Goal: Transaction & Acquisition: Purchase product/service

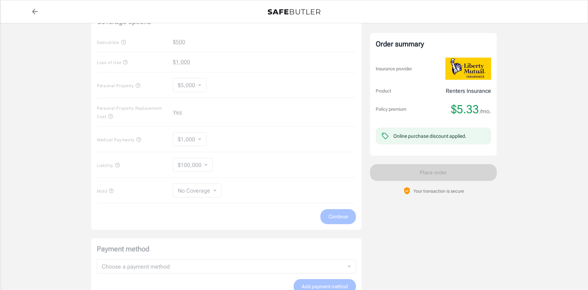
scroll to position [282, 0]
click at [335, 216] on div "Coverage options Deductible $500 Loss of Use $1,000 Personal Property $5,000 50…" at bounding box center [226, 118] width 270 height 219
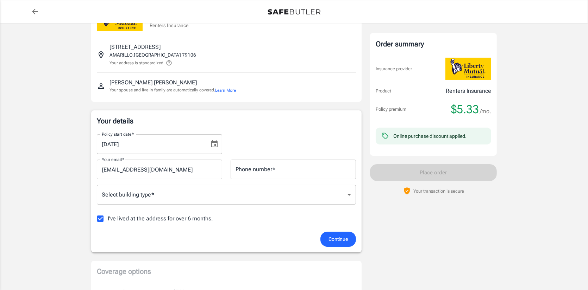
scroll to position [0, 0]
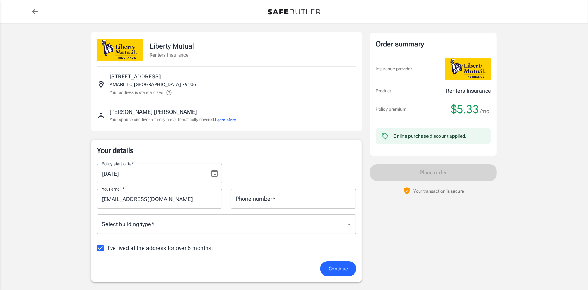
click at [469, 108] on span "$5.33" at bounding box center [465, 109] width 28 height 14
click at [470, 108] on span "$5.33" at bounding box center [465, 109] width 28 height 14
click at [471, 108] on span "$5.33" at bounding box center [465, 109] width 28 height 14
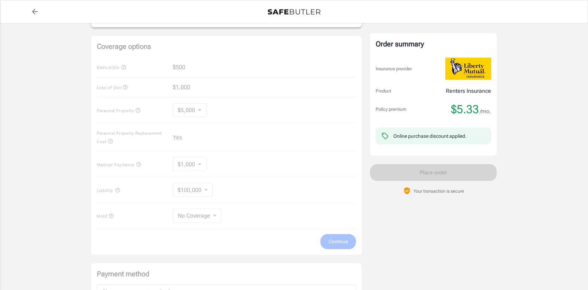
scroll to position [282, 0]
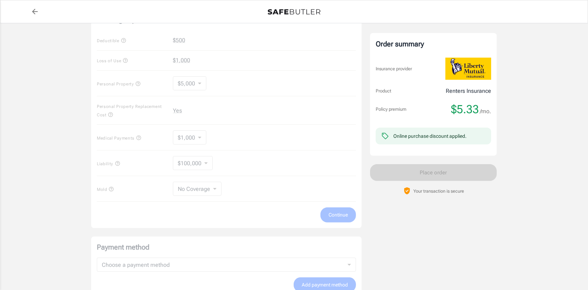
click at [207, 165] on div "Coverage options Deductible $500 Loss of Use $1,000 Personal Property $5,000 50…" at bounding box center [226, 118] width 270 height 219
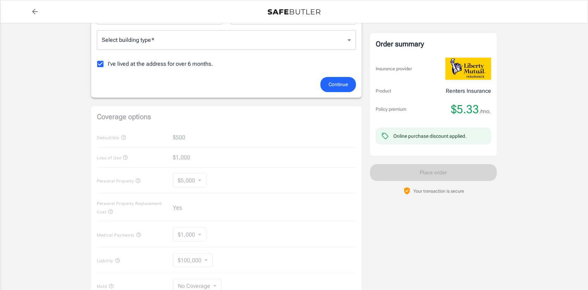
scroll to position [164, 0]
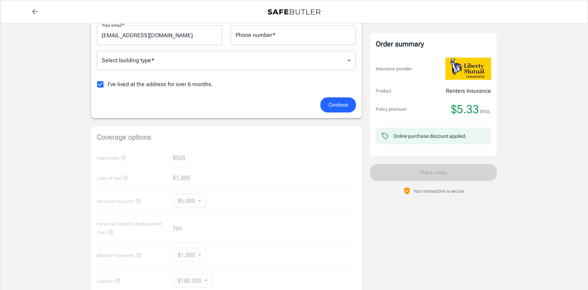
click at [331, 99] on button "Continue" at bounding box center [338, 104] width 36 height 15
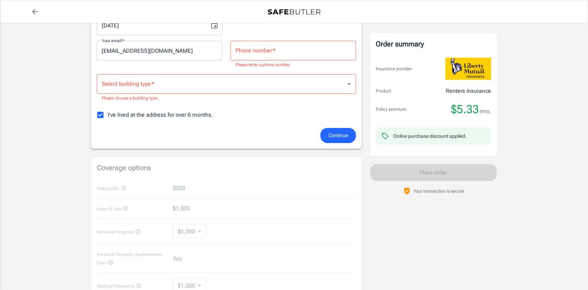
scroll to position [141, 0]
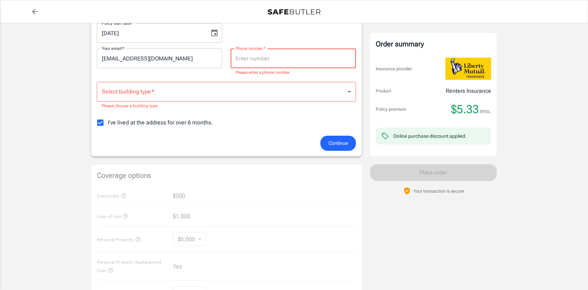
click at [271, 56] on input "Phone number   *" at bounding box center [293, 59] width 125 height 20
type input "8062404014"
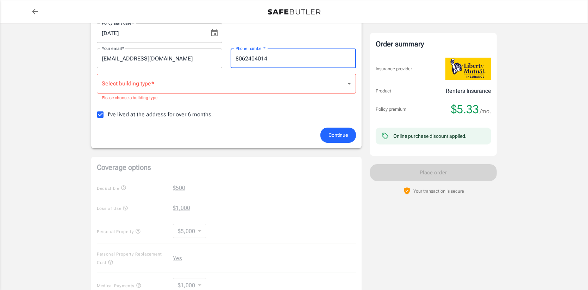
click at [285, 88] on body "Policy premium $ 5.33 /mo Liberty Mutual Renters Insurance [STREET_ADDRESS] You…" at bounding box center [294, 208] width 588 height 698
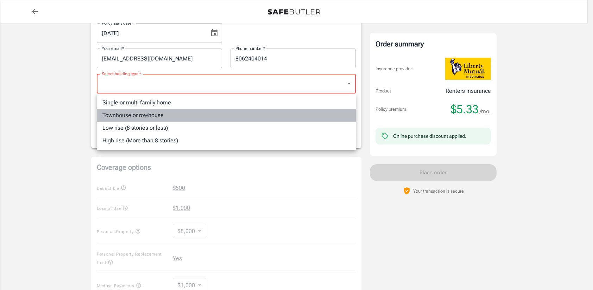
click at [164, 114] on li "Townhouse or rowhouse" at bounding box center [226, 115] width 259 height 13
type input "townhouse"
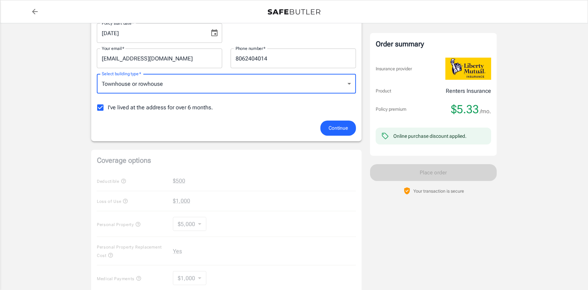
click at [334, 127] on span "Continue" at bounding box center [337, 128] width 19 height 9
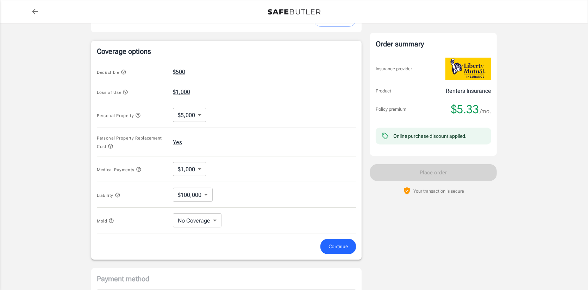
scroll to position [261, 0]
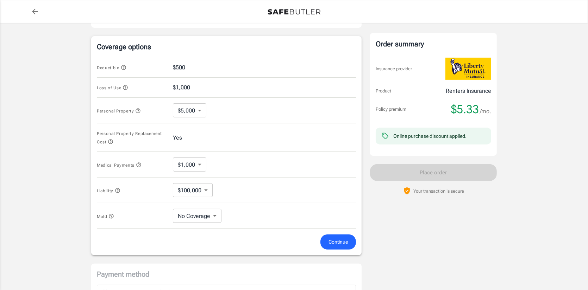
click at [201, 110] on body "Policy premium $ 5.33 /mo Liberty Mutual Renters Insurance [STREET_ADDRESS] You…" at bounding box center [294, 88] width 588 height 698
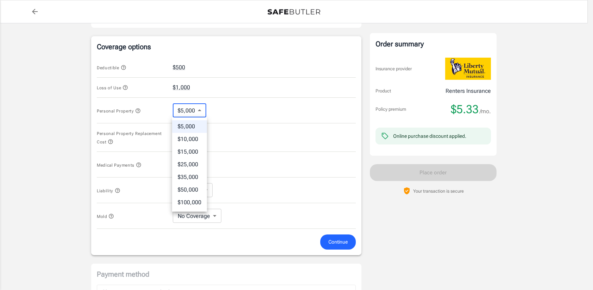
click at [191, 163] on li "$25,000" at bounding box center [189, 164] width 35 height 13
type input "25000"
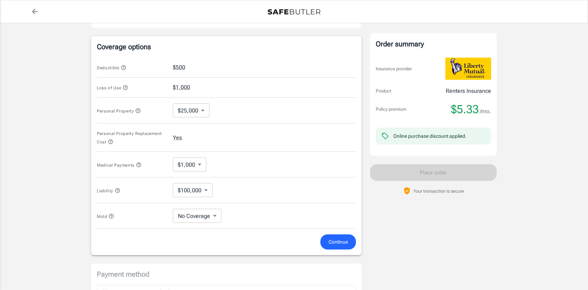
click at [117, 190] on icon "button" at bounding box center [118, 191] width 6 height 6
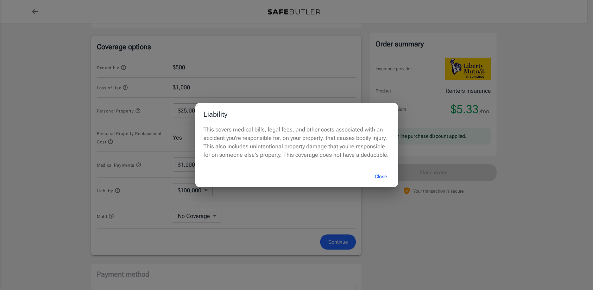
click at [123, 196] on div "Liability This covers medical bills, legal fees, and other costs associated wit…" at bounding box center [296, 145] width 593 height 290
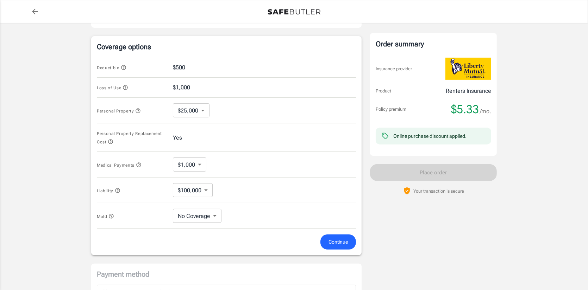
click at [217, 219] on body "Policy premium $ 5.33 /mo Liberty Mutual Renters Insurance [STREET_ADDRESS] You…" at bounding box center [294, 88] width 588 height 698
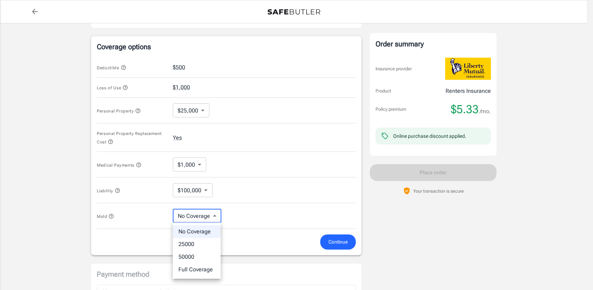
click at [215, 219] on div at bounding box center [296, 145] width 593 height 290
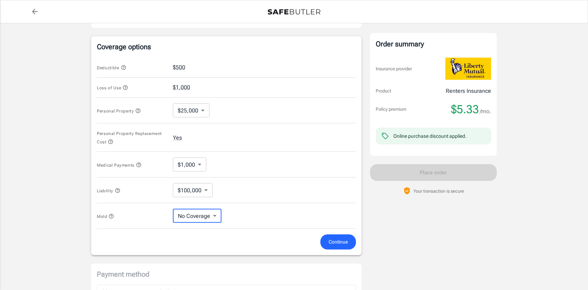
click at [329, 241] on span "Continue" at bounding box center [337, 242] width 19 height 9
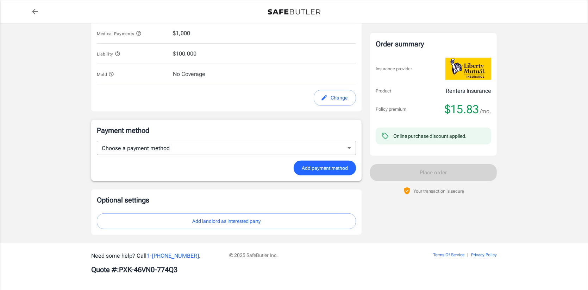
scroll to position [386, 0]
